Goal: Task Accomplishment & Management: Manage account settings

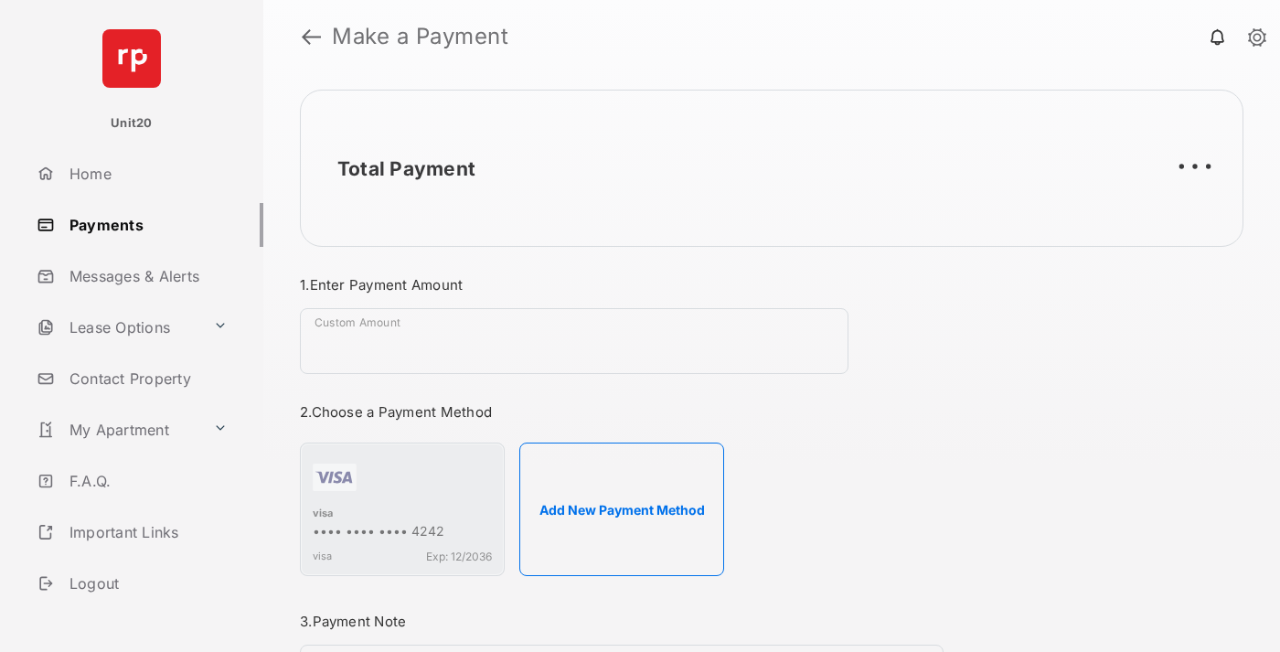
click at [143, 224] on link "Payments" at bounding box center [146, 225] width 234 height 44
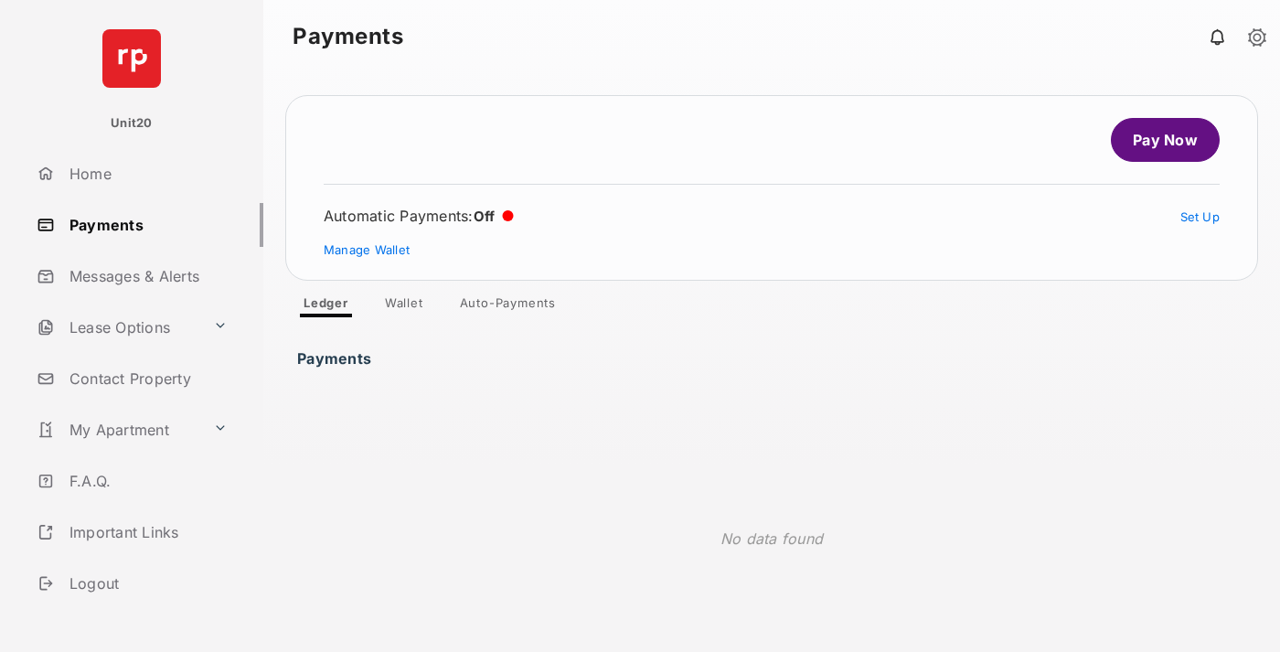
click at [508, 306] on link "Auto-Payments" at bounding box center [507, 306] width 125 height 22
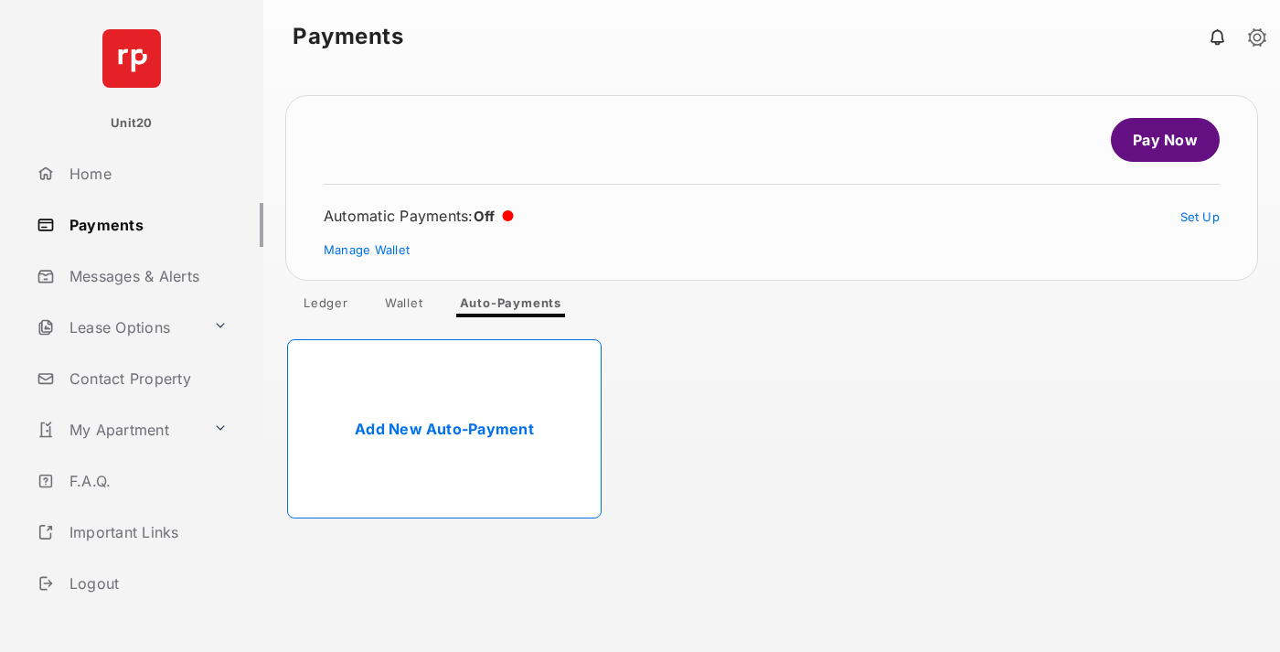
click at [444, 429] on link "Add New Auto-Payment" at bounding box center [444, 428] width 315 height 179
